Goal: Task Accomplishment & Management: Manage account settings

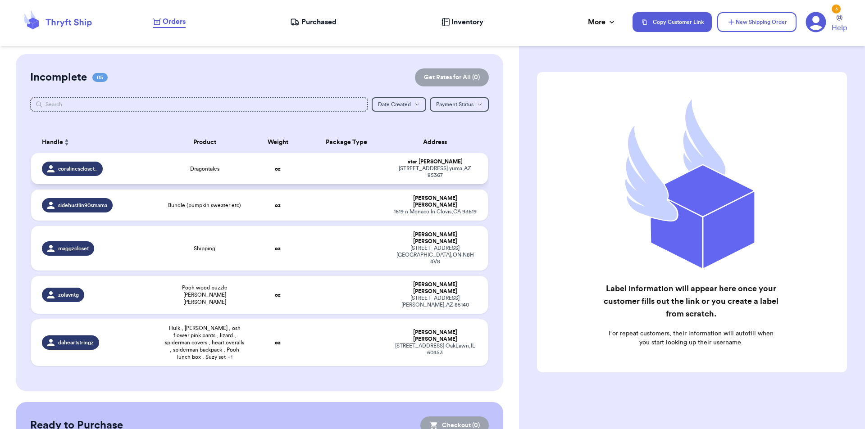
click at [317, 160] on td at bounding box center [346, 168] width 82 height 31
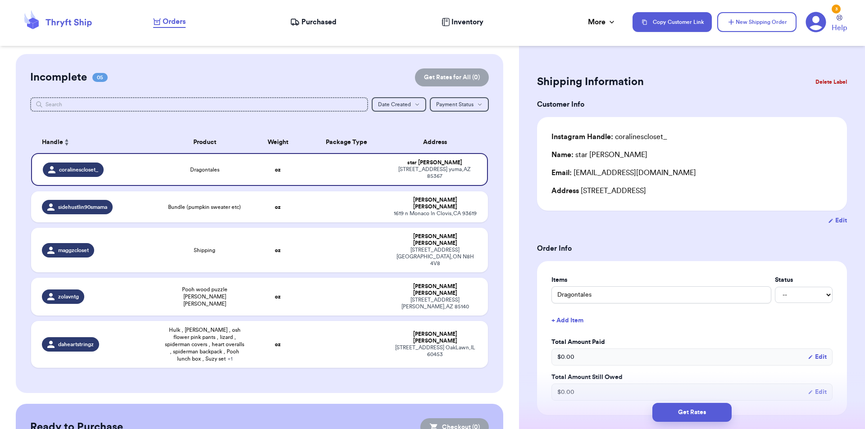
click at [815, 81] on button "Delete Label" at bounding box center [830, 82] width 39 height 20
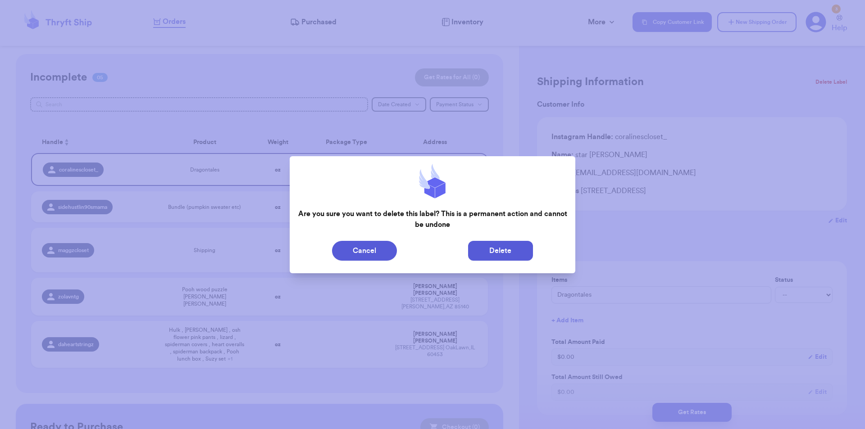
click at [531, 243] on button "Delete" at bounding box center [500, 251] width 65 height 20
type input "Bundle (pumpkin sweater etc)"
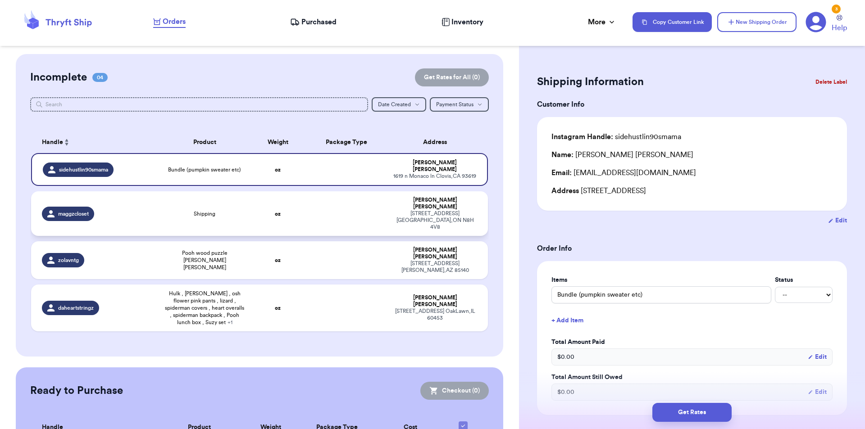
click at [150, 207] on div "maggzcloset" at bounding box center [98, 214] width 112 height 14
type input "Shipping"
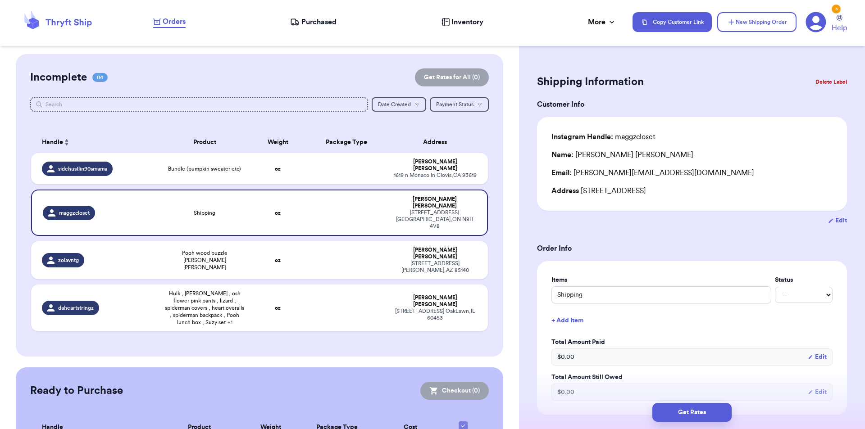
click at [816, 86] on button "Delete Label" at bounding box center [830, 82] width 39 height 20
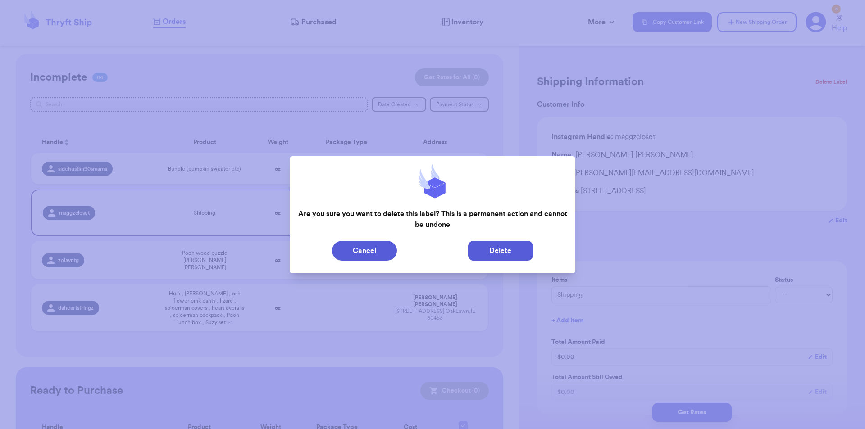
click at [512, 258] on button "Delete" at bounding box center [500, 251] width 65 height 20
type input "Bundle (pumpkin sweater etc)"
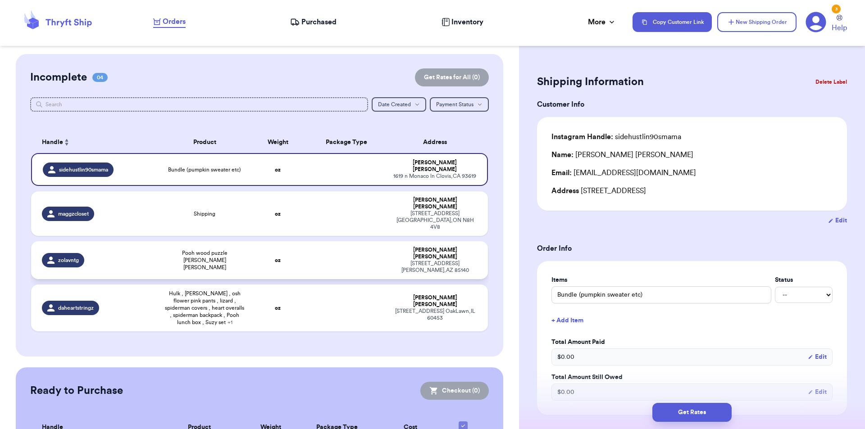
click at [169, 249] on span "Pooh wood puzzle [PERSON_NAME] [PERSON_NAME]" at bounding box center [204, 260] width 81 height 22
type input "Pooh wood puzzle [PERSON_NAME] [PERSON_NAME]"
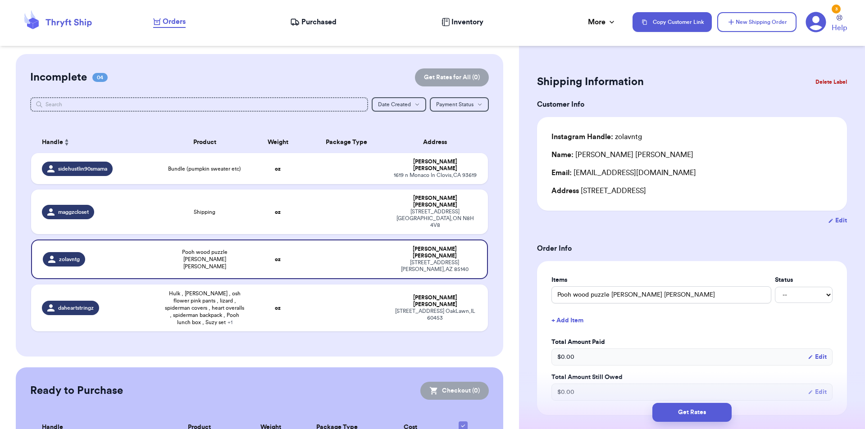
click at [818, 77] on button "Delete Label" at bounding box center [830, 82] width 39 height 20
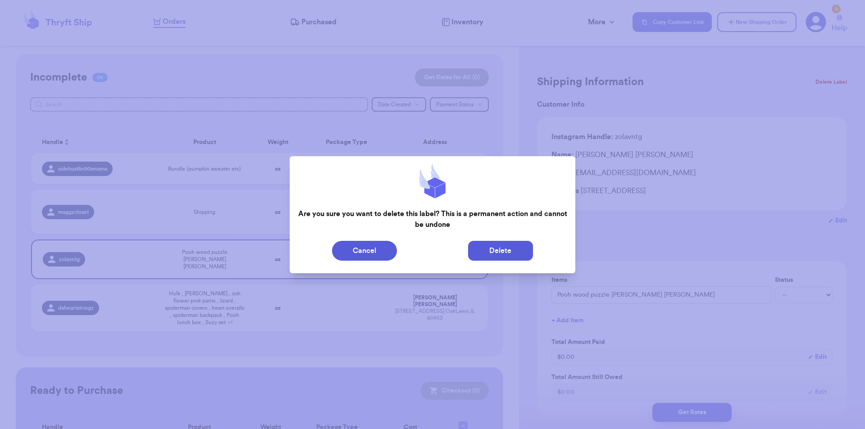
click at [503, 248] on button "Delete" at bounding box center [500, 251] width 65 height 20
type input "Bundle (pumpkin sweater etc)"
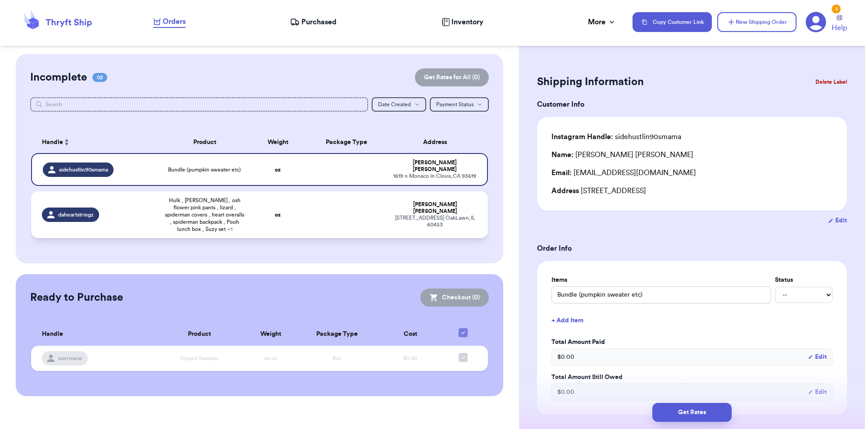
drag, startPoint x: 261, startPoint y: 206, endPoint x: 254, endPoint y: 191, distance: 15.9
click at [261, 205] on td "oz" at bounding box center [277, 214] width 55 height 47
type input "Hulk , [PERSON_NAME] , osh flower pink pants , lizard , spiderman covers , hear…"
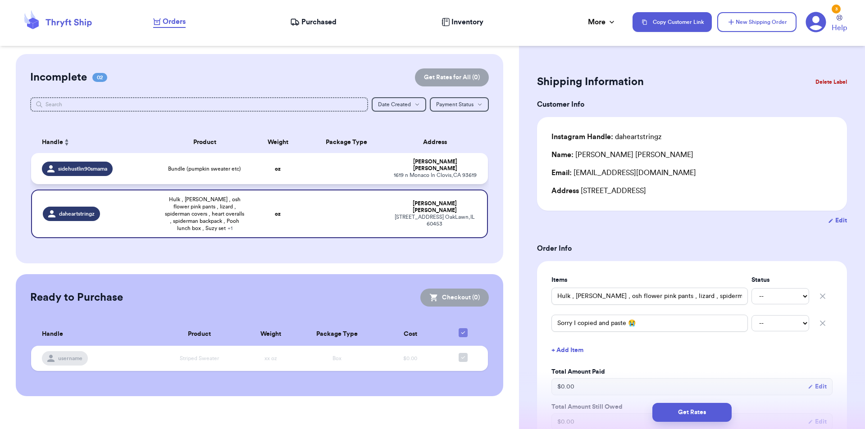
click at [240, 173] on td "Bundle (pumpkin sweater etc)" at bounding box center [204, 168] width 91 height 31
type input "Bundle (pumpkin sweater etc)"
